Goal: Transaction & Acquisition: Purchase product/service

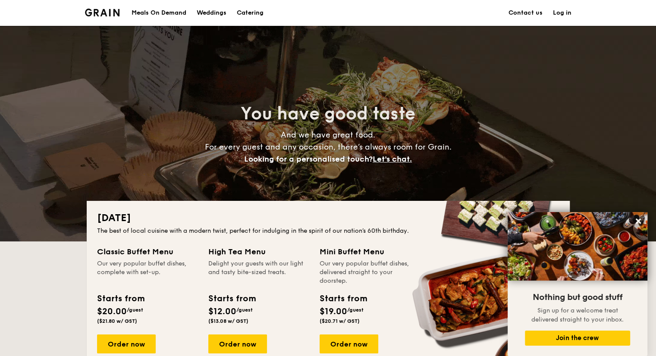
click at [102, 12] on img at bounding box center [102, 13] width 35 height 8
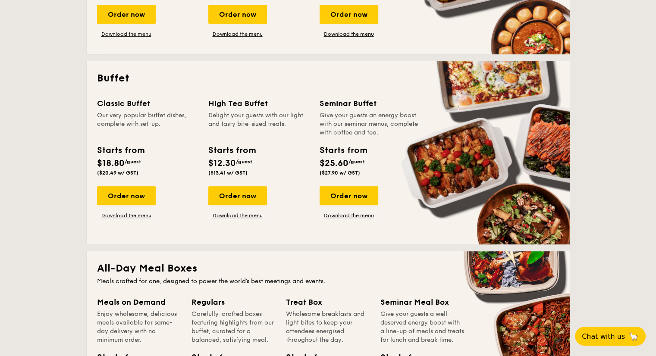
scroll to position [345, 0]
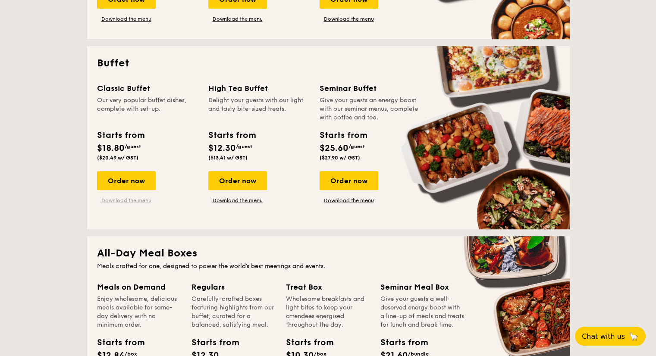
click at [131, 199] on link "Download the menu" at bounding box center [126, 200] width 59 height 7
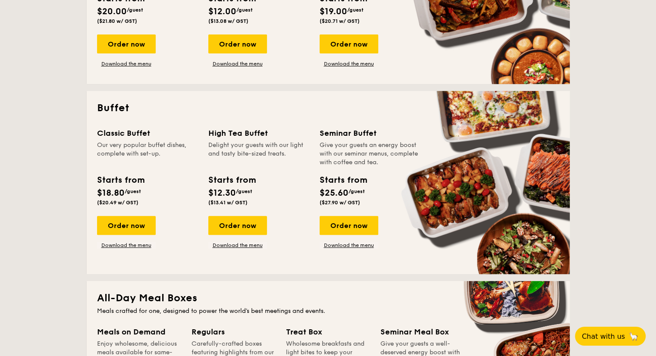
scroll to position [302, 0]
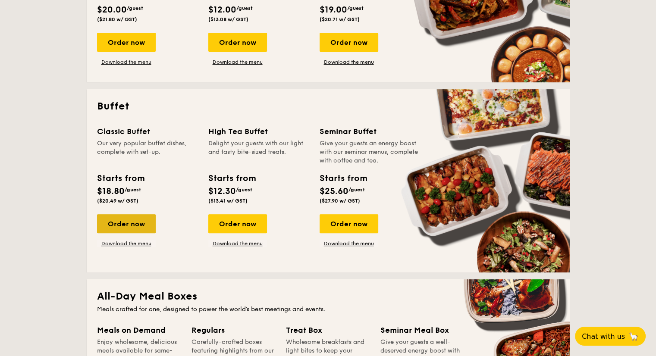
click at [126, 220] on div "Order now" at bounding box center [126, 223] width 59 height 19
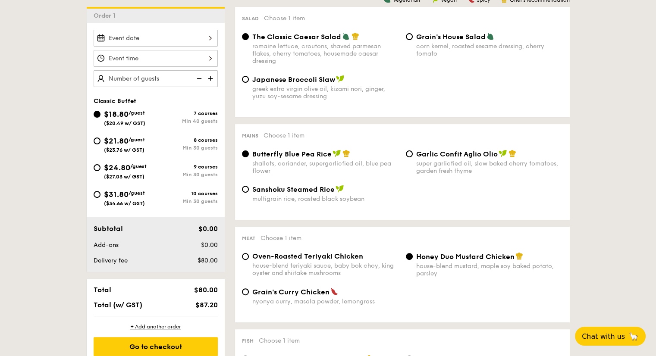
scroll to position [302, 0]
